Goal: Check status: Check status

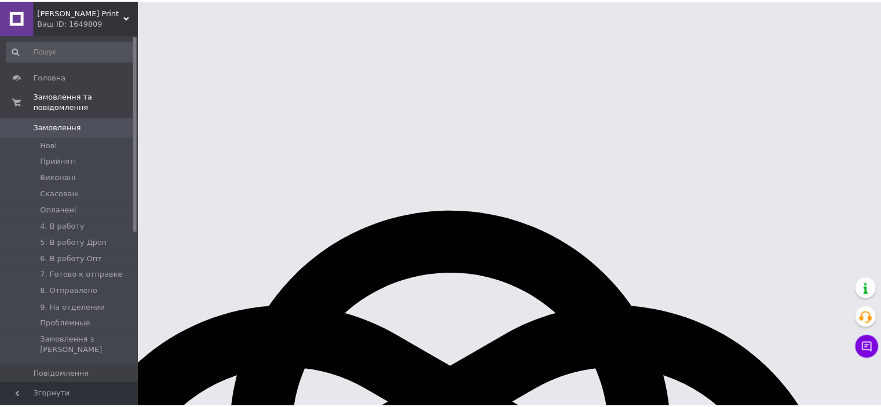
scroll to position [5, 0]
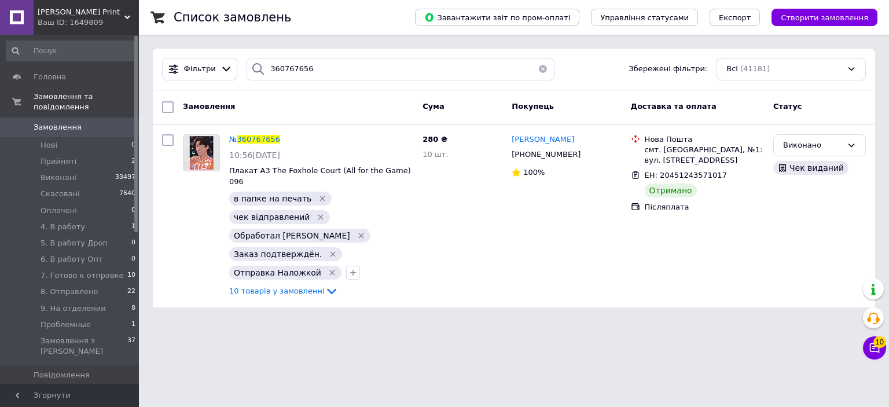
click at [70, 122] on span "Замовлення" at bounding box center [58, 127] width 48 height 10
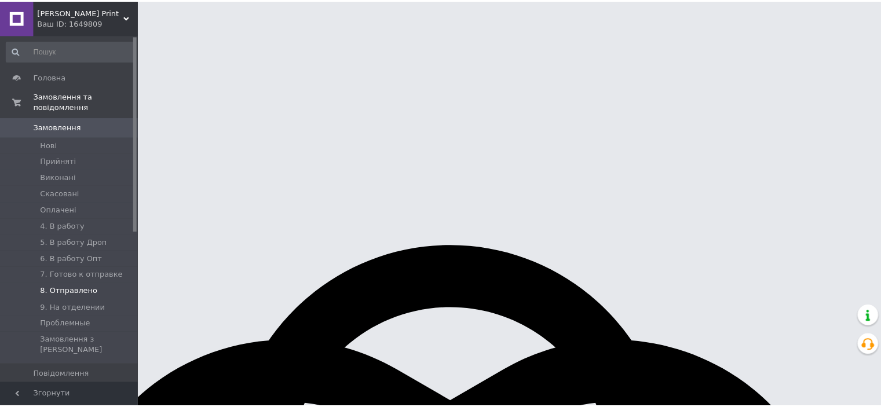
scroll to position [5, 0]
